Goal: Task Accomplishment & Management: Use online tool/utility

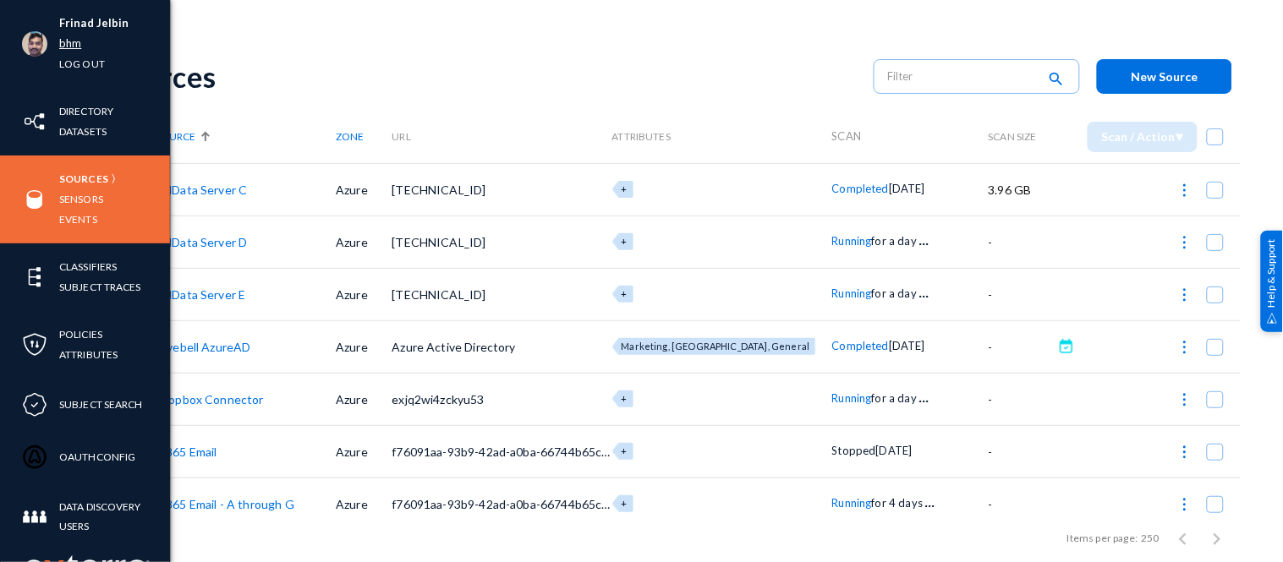
click at [61, 43] on link "bhm" at bounding box center [70, 43] width 22 height 19
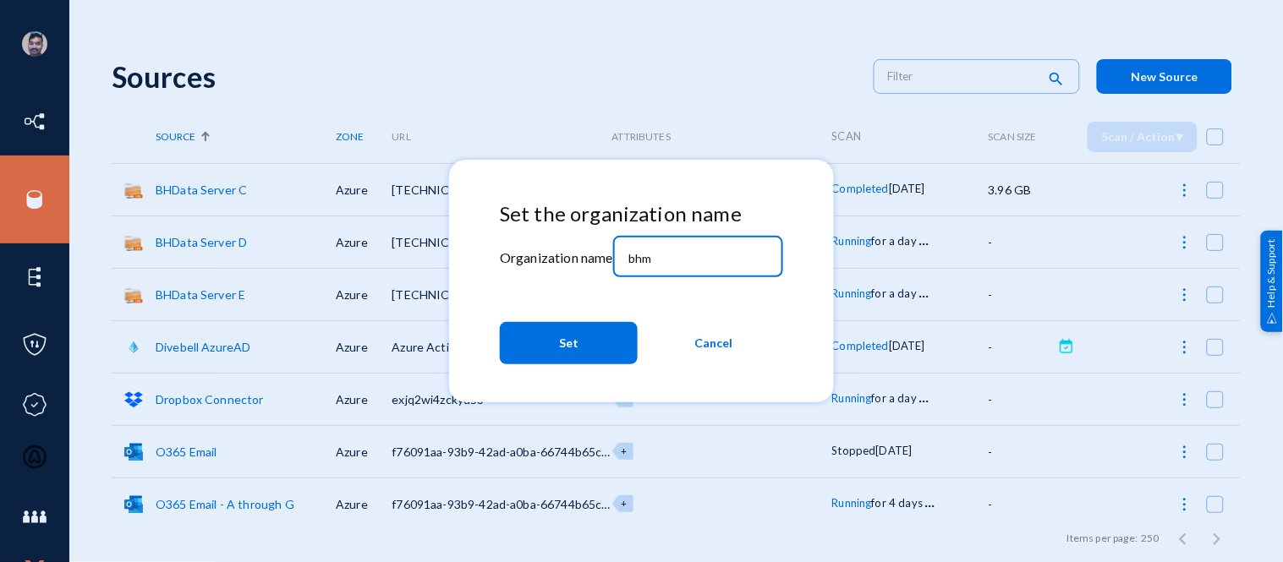
click at [661, 263] on input "bhm" at bounding box center [700, 258] width 145 height 15
type input "b"
type input "[PERSON_NAME]"
click at [575, 343] on span "Set" at bounding box center [568, 343] width 19 height 30
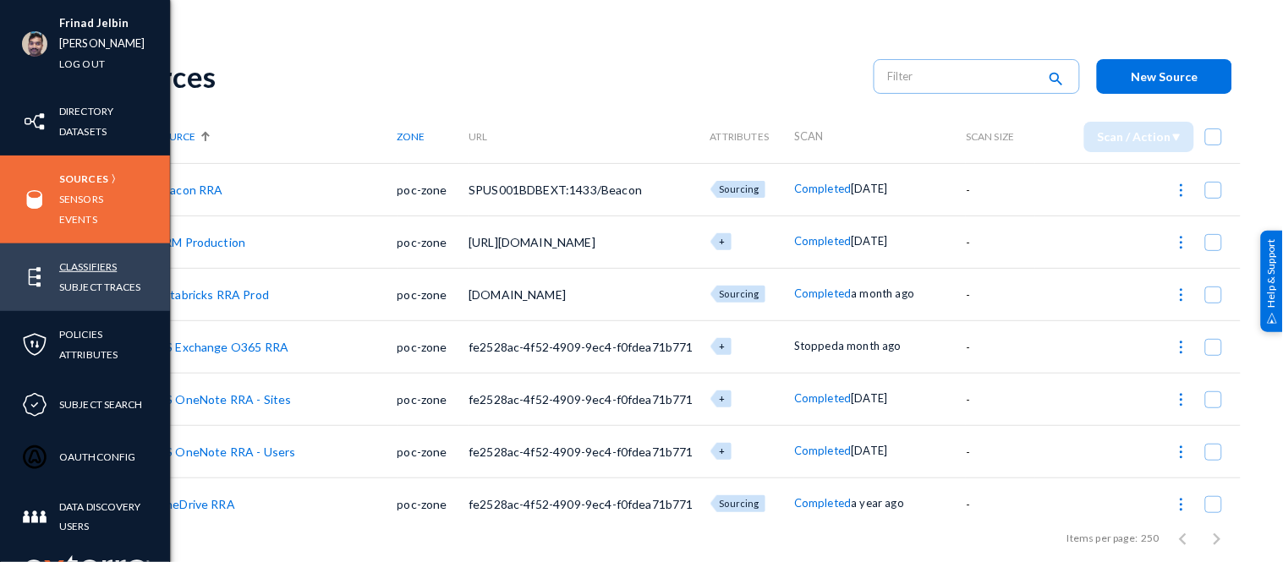
click at [74, 266] on link "Classifiers" at bounding box center [88, 266] width 58 height 19
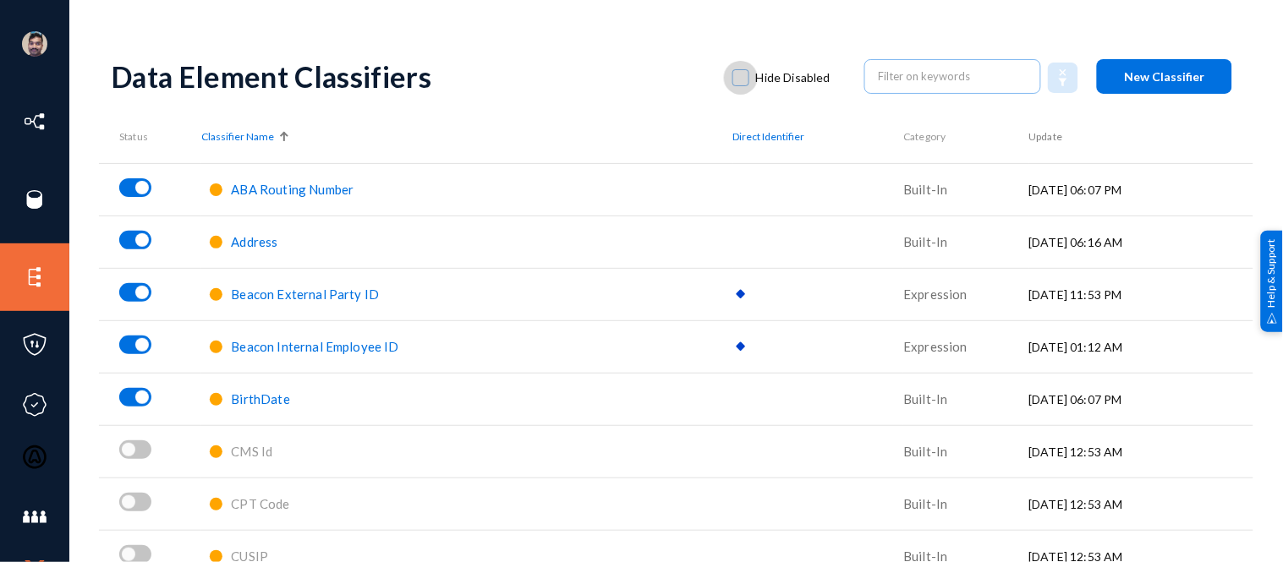
click at [741, 76] on span at bounding box center [740, 77] width 17 height 17
checkbox input "true"
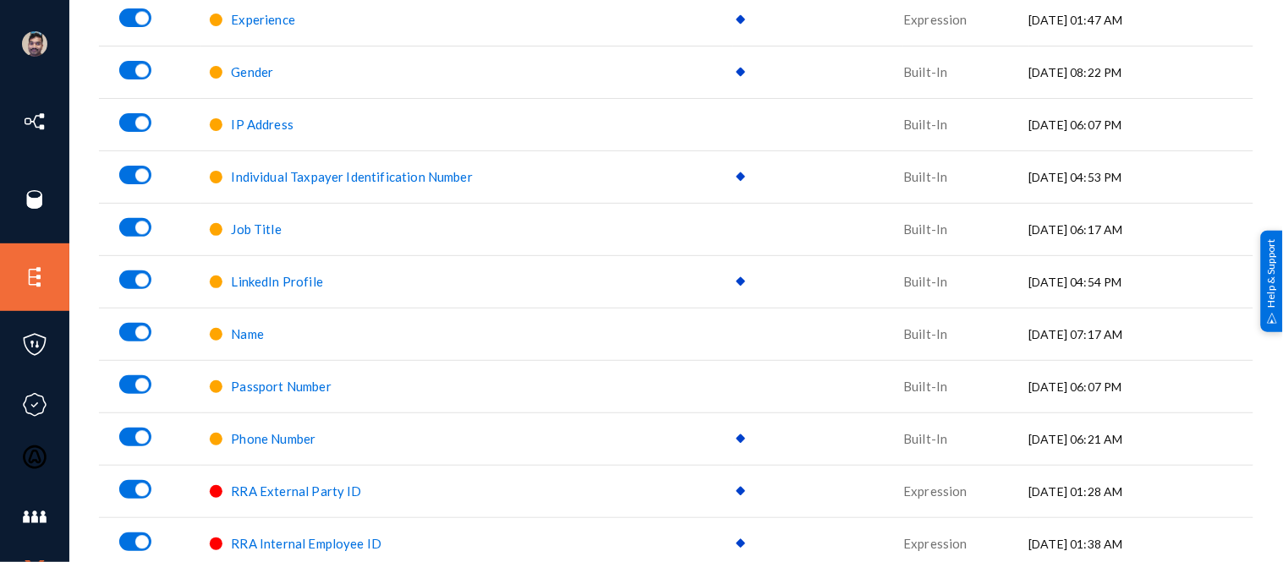
scroll to position [852, 0]
click at [245, 330] on span "Name" at bounding box center [247, 333] width 33 height 15
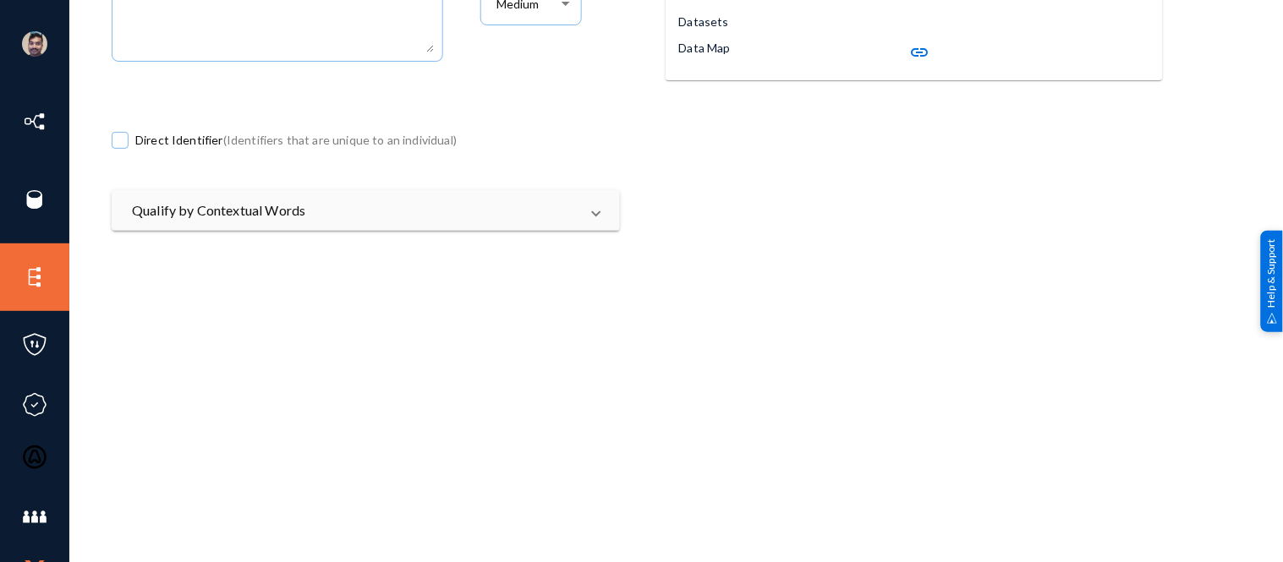
scroll to position [324, 0]
click at [353, 214] on mat-panel-title "Qualify by Contextual Words" at bounding box center [355, 210] width 447 height 20
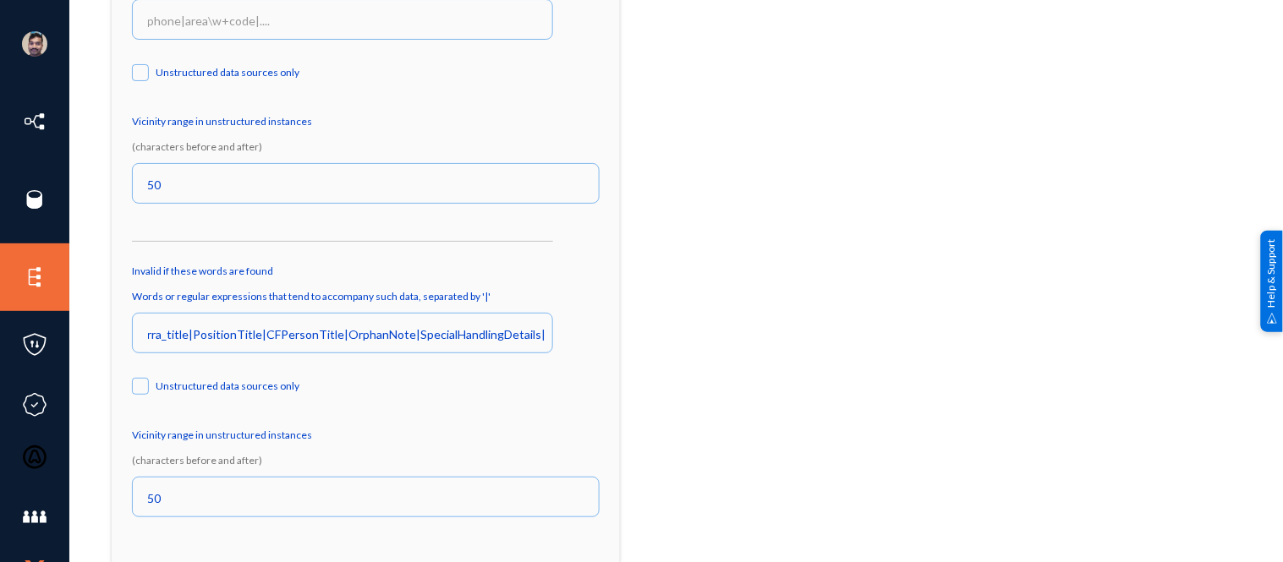
scroll to position [697, 0]
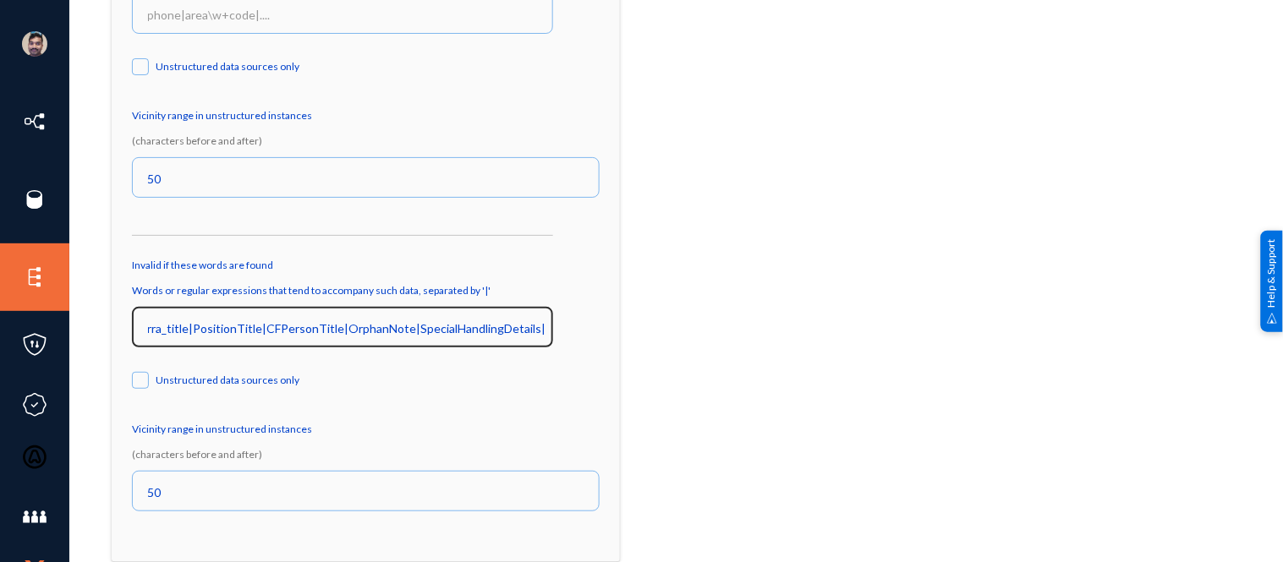
click at [226, 332] on input "rra_title|PositionTitle|CFPersonTitle|OrphanNote|SpecialHandlingDetails|Meeting…" at bounding box center [346, 328] width 397 height 15
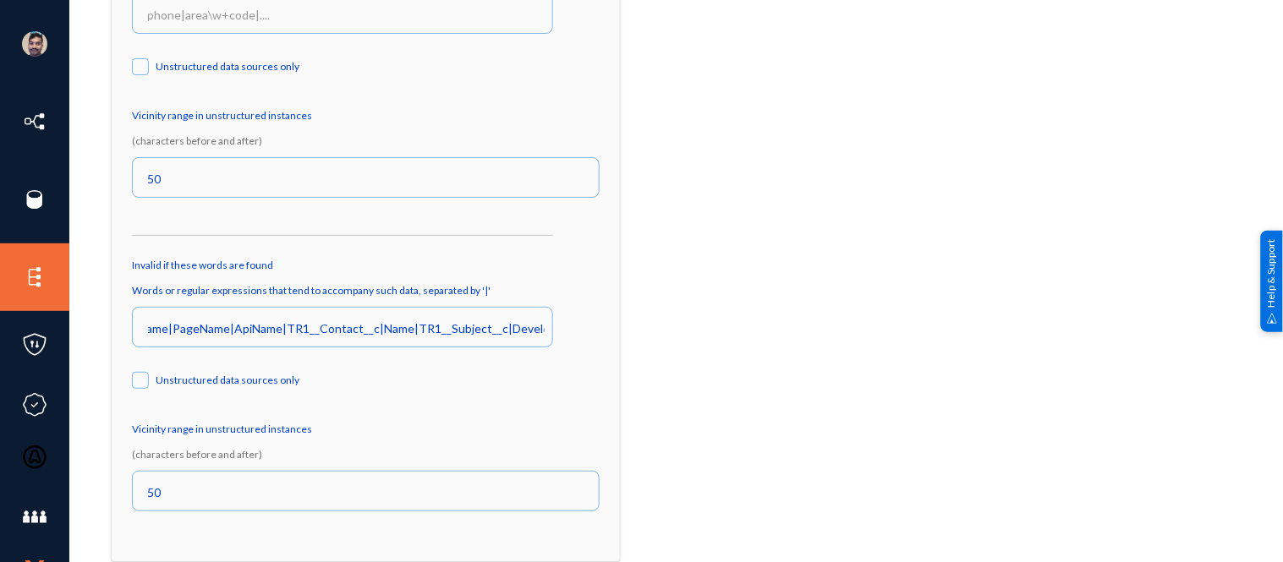
scroll to position [0, 0]
click at [406, 395] on div "Unstructured data sources only" at bounding box center [354, 384] width 445 height 32
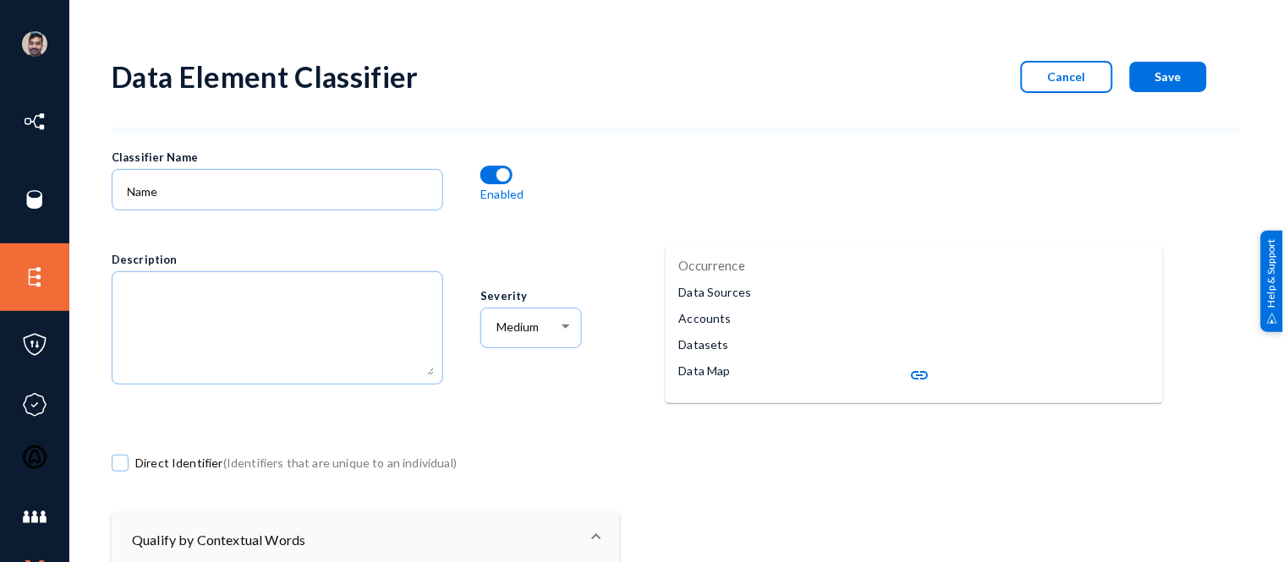
click at [1071, 81] on span "Cancel" at bounding box center [1067, 76] width 38 height 14
